Goal: Task Accomplishment & Management: Manage account settings

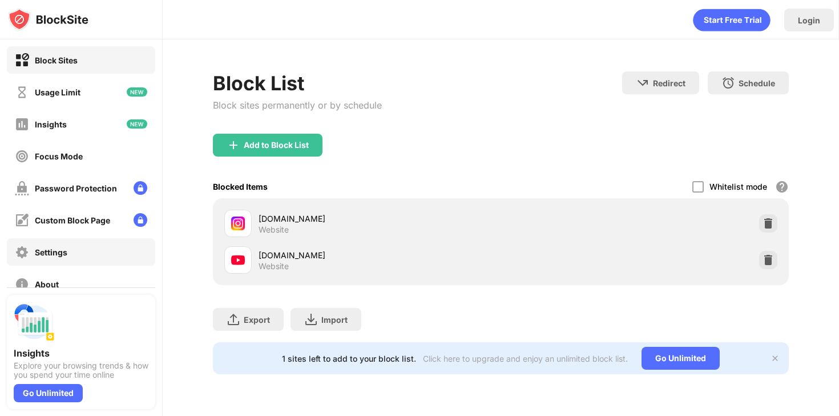
scroll to position [59, 0]
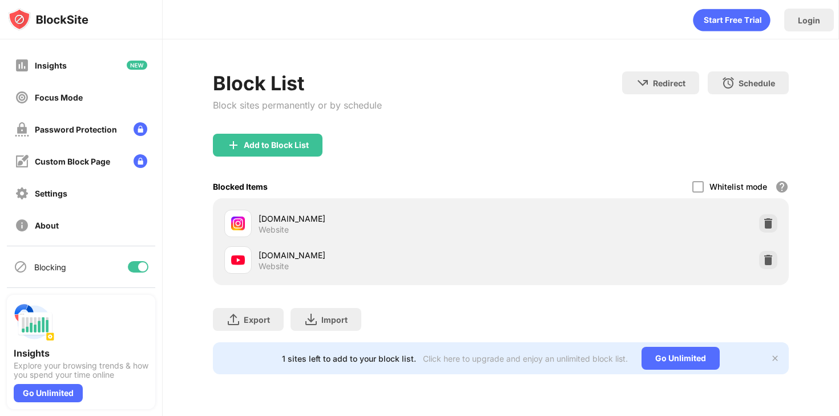
click at [144, 267] on div at bounding box center [142, 266] width 9 height 9
